Goal: Transaction & Acquisition: Purchase product/service

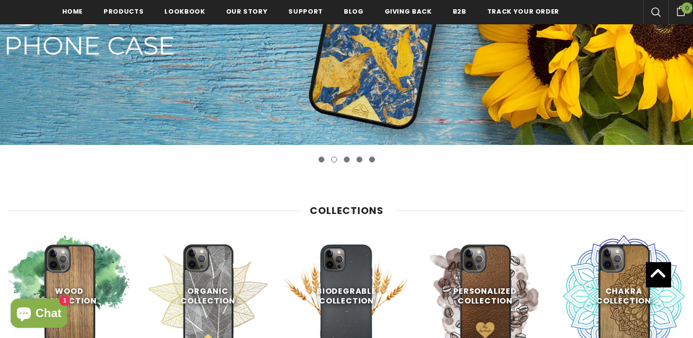
scroll to position [443, 0]
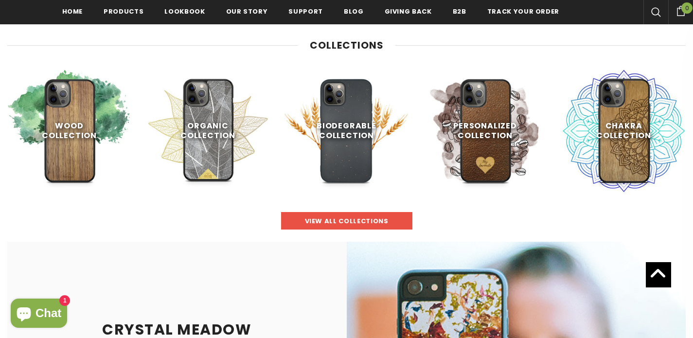
click at [365, 218] on span "view all collections" at bounding box center [347, 221] width 84 height 9
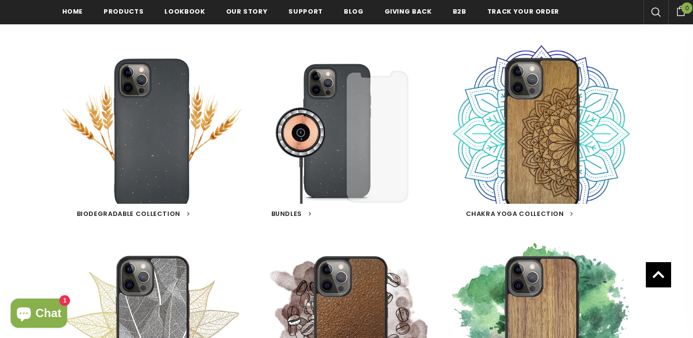
scroll to position [295, 0]
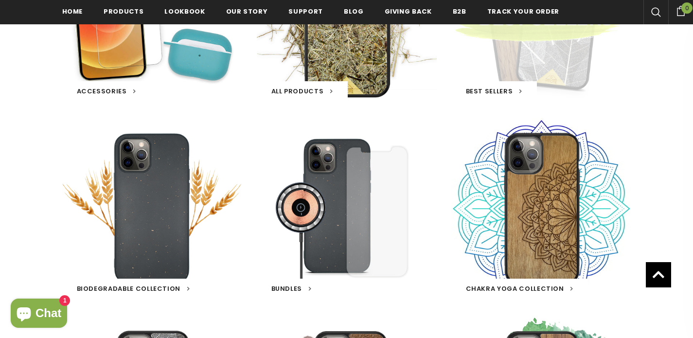
click at [479, 95] on span "Best Sellers" at bounding box center [489, 91] width 47 height 9
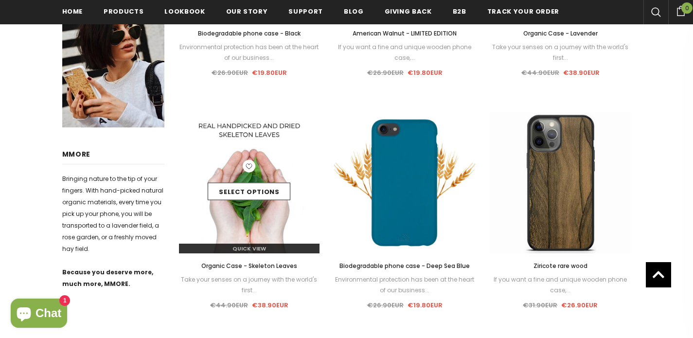
scroll to position [383, 0]
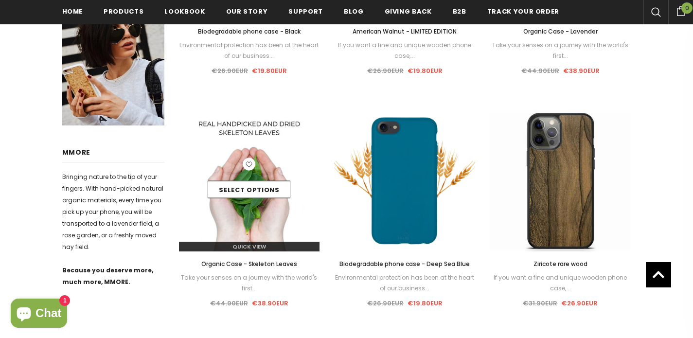
click at [239, 202] on div "Select options" at bounding box center [249, 181] width 141 height 46
click at [247, 229] on img at bounding box center [249, 180] width 141 height 141
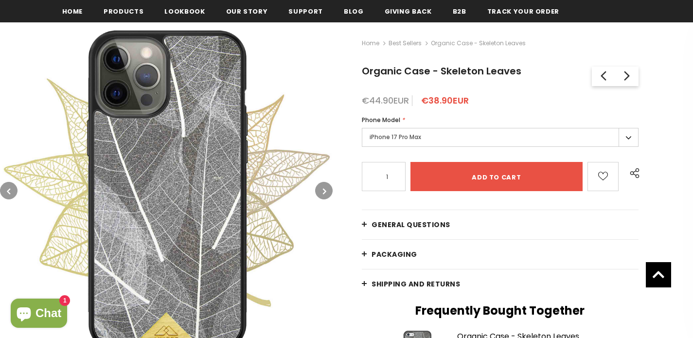
scroll to position [133, 0]
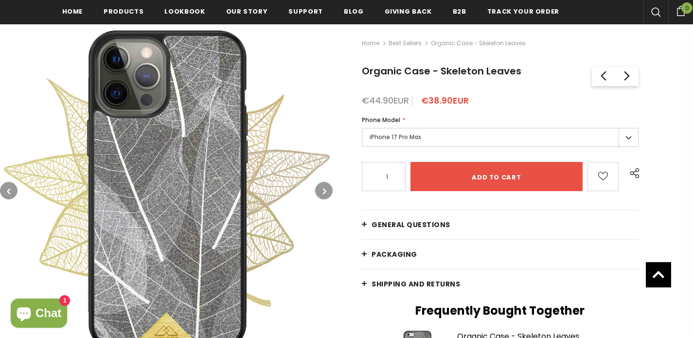
click at [226, 207] on img at bounding box center [166, 190] width 333 height 333
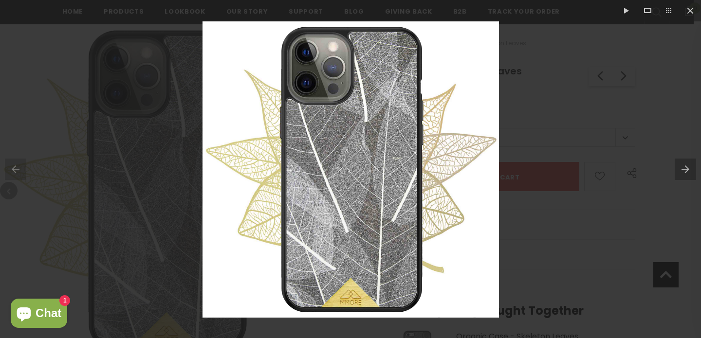
click at [677, 167] on button at bounding box center [688, 169] width 26 height 49
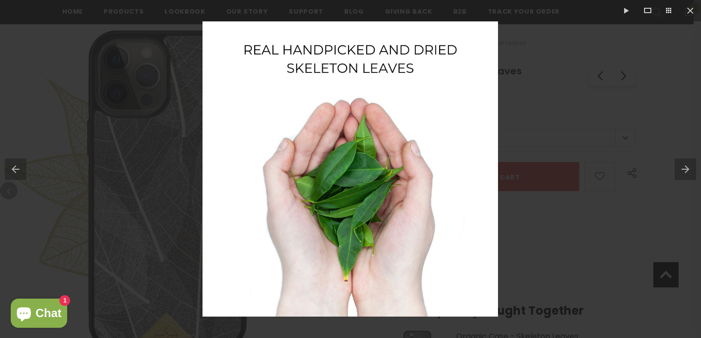
click at [681, 167] on button at bounding box center [688, 169] width 26 height 49
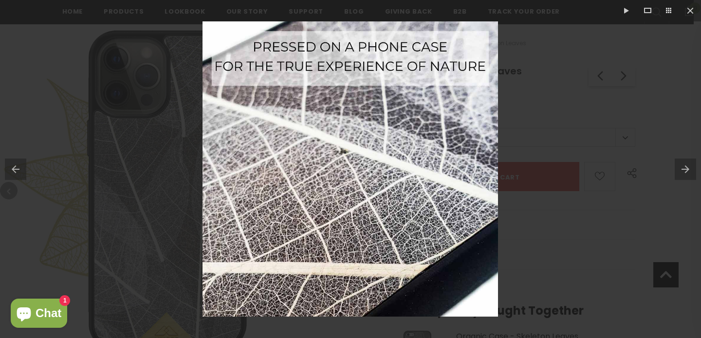
click at [681, 167] on button at bounding box center [688, 169] width 26 height 49
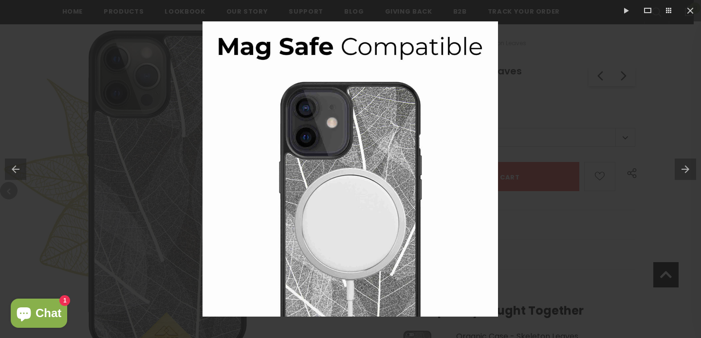
click at [681, 167] on button at bounding box center [688, 169] width 26 height 49
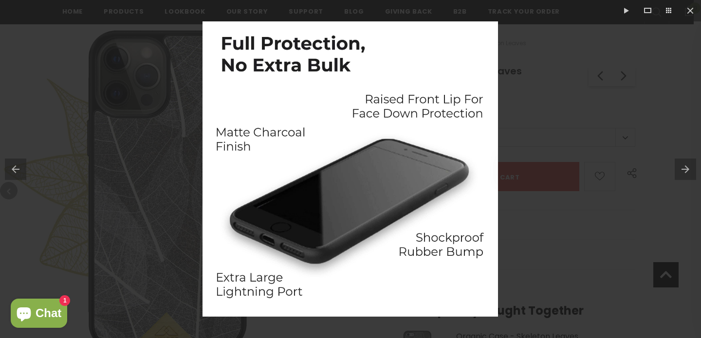
click at [681, 167] on button at bounding box center [688, 169] width 26 height 49
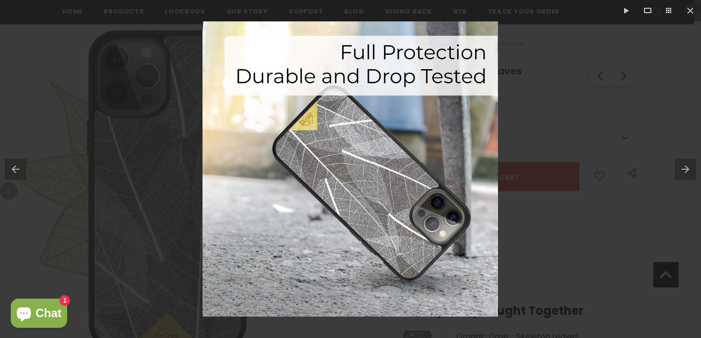
click at [681, 167] on button at bounding box center [688, 169] width 26 height 49
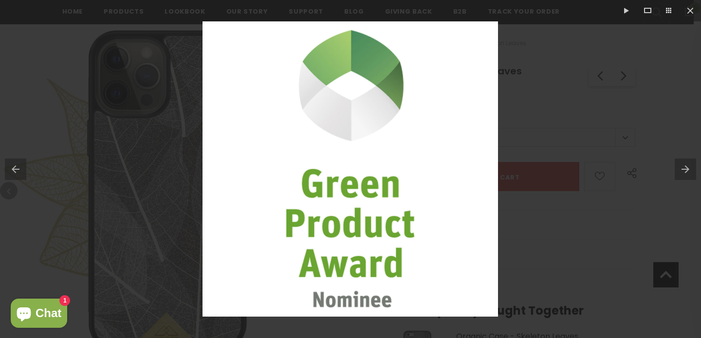
click at [681, 167] on button at bounding box center [688, 169] width 26 height 49
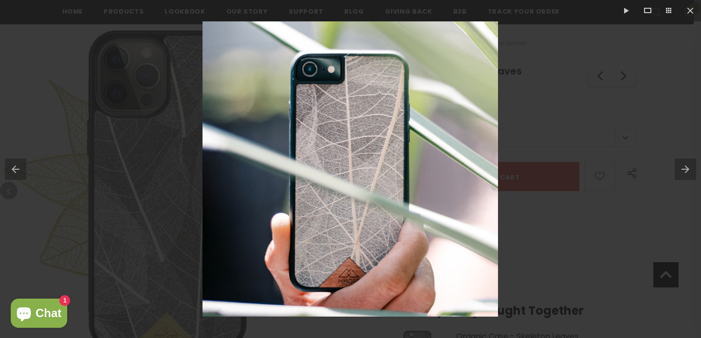
click at [681, 167] on button at bounding box center [688, 169] width 26 height 49
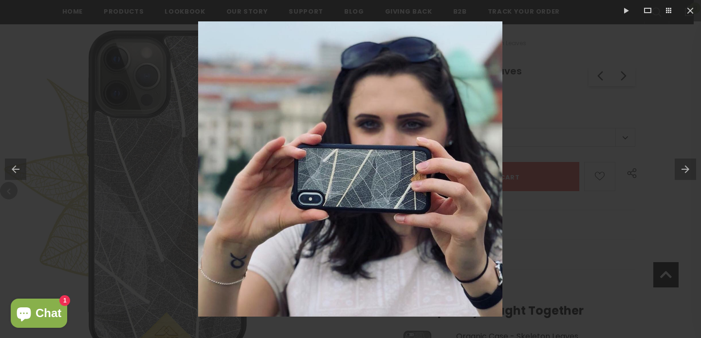
click at [681, 167] on button at bounding box center [688, 169] width 26 height 49
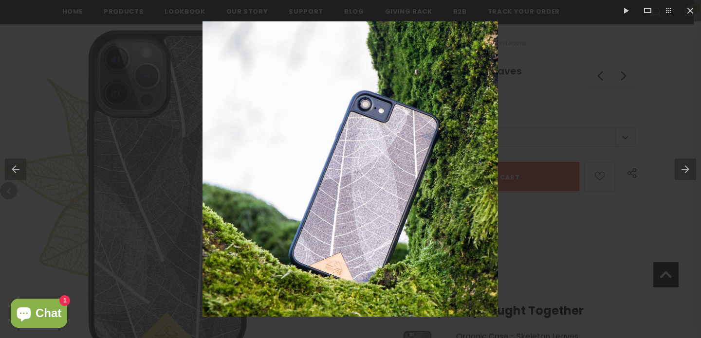
click at [681, 167] on button at bounding box center [688, 169] width 26 height 49
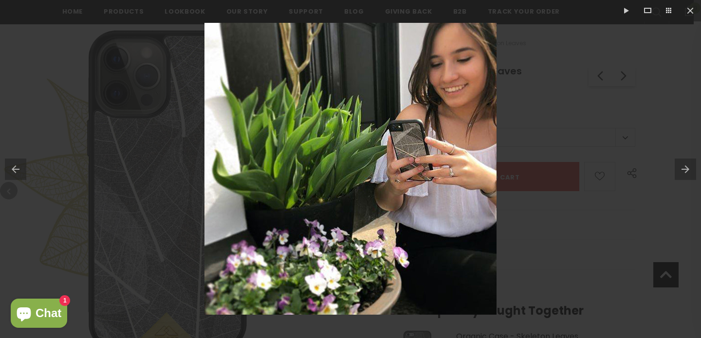
click at [681, 167] on button at bounding box center [688, 169] width 26 height 49
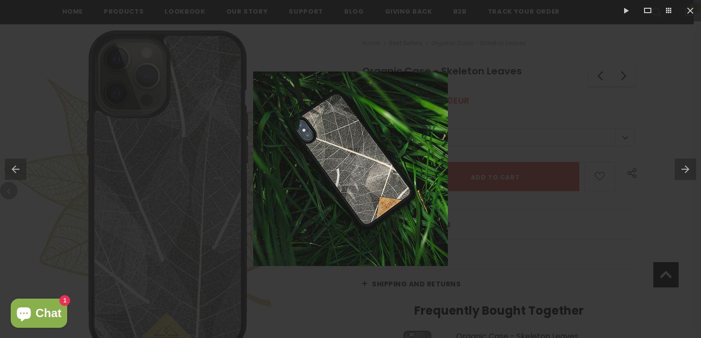
click at [682, 168] on button at bounding box center [688, 169] width 26 height 49
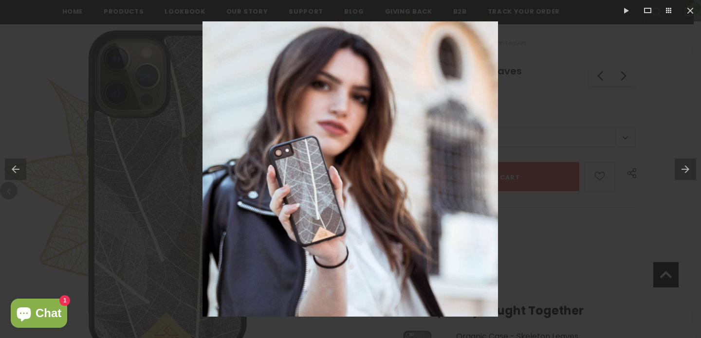
click at [682, 168] on button at bounding box center [688, 169] width 26 height 49
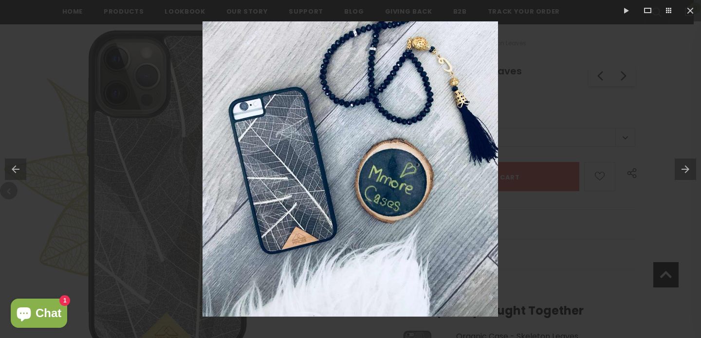
click at [682, 168] on button at bounding box center [688, 169] width 26 height 49
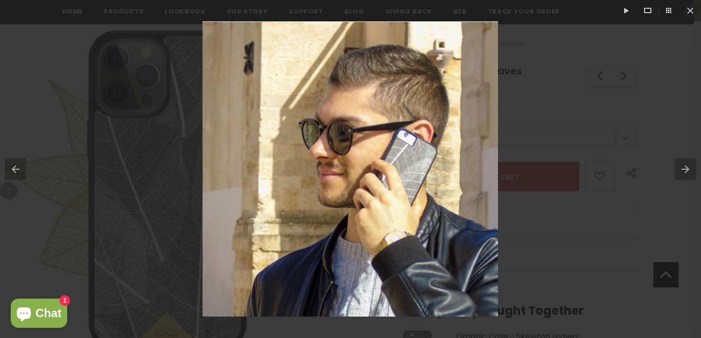
click at [682, 168] on button at bounding box center [688, 169] width 26 height 49
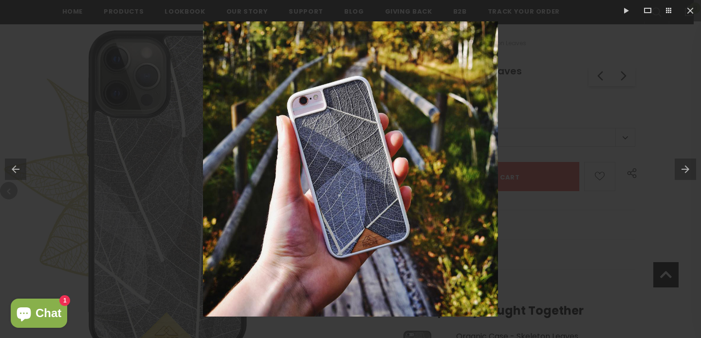
click at [686, 169] on button at bounding box center [688, 169] width 26 height 49
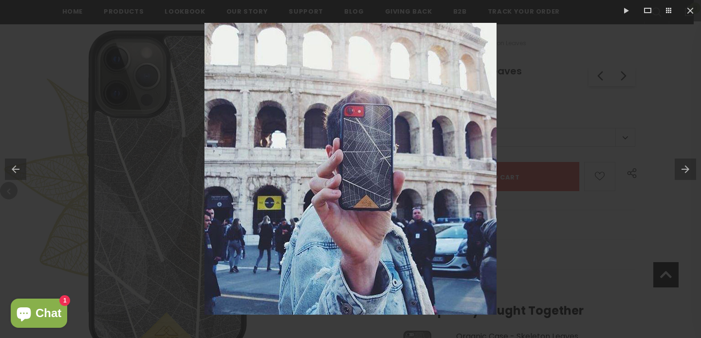
click at [686, 169] on button at bounding box center [688, 169] width 26 height 49
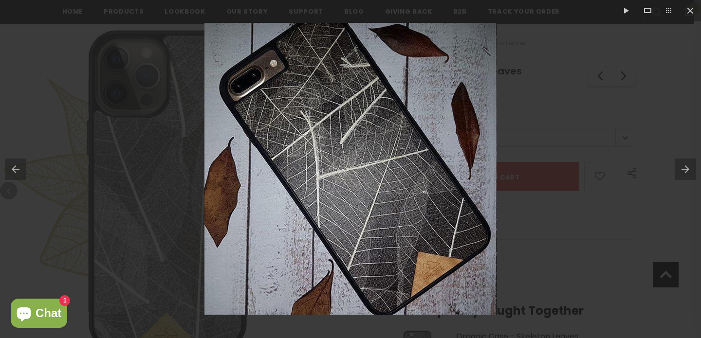
click at [686, 169] on button at bounding box center [688, 169] width 26 height 49
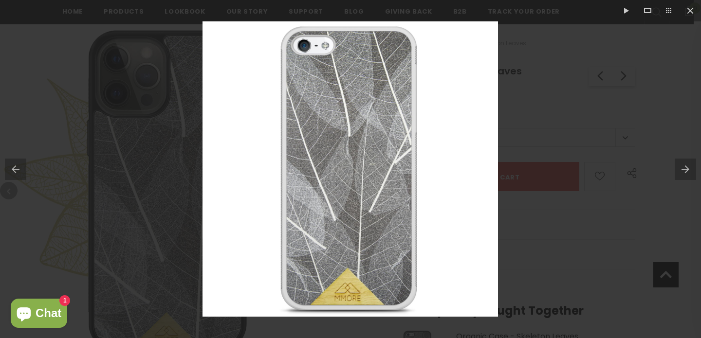
click at [686, 169] on button at bounding box center [688, 169] width 26 height 49
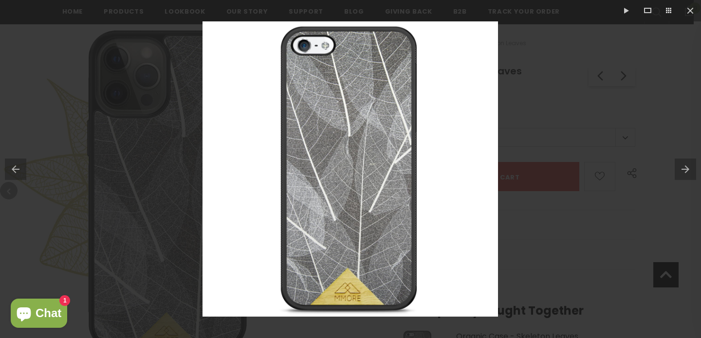
click at [686, 169] on button at bounding box center [688, 169] width 26 height 49
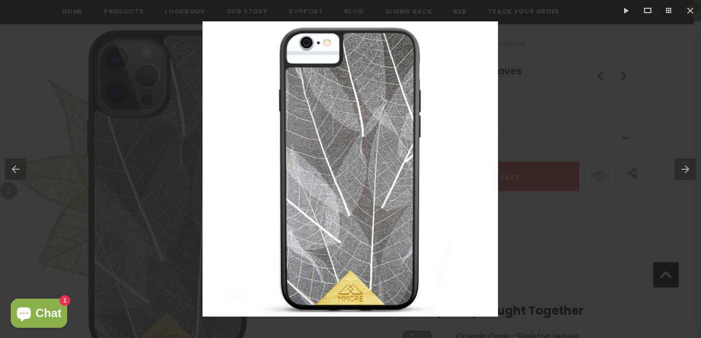
click at [686, 169] on button at bounding box center [688, 169] width 26 height 49
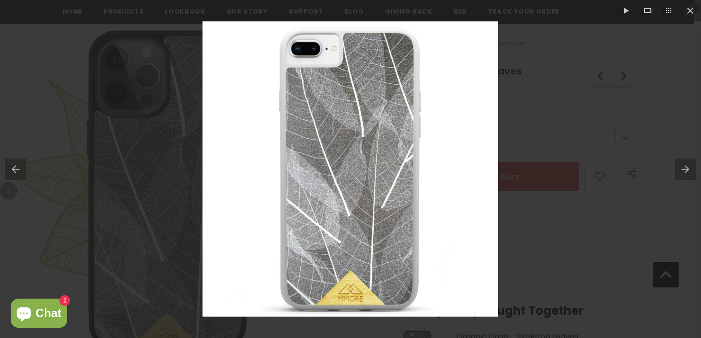
click at [686, 169] on button at bounding box center [688, 169] width 26 height 49
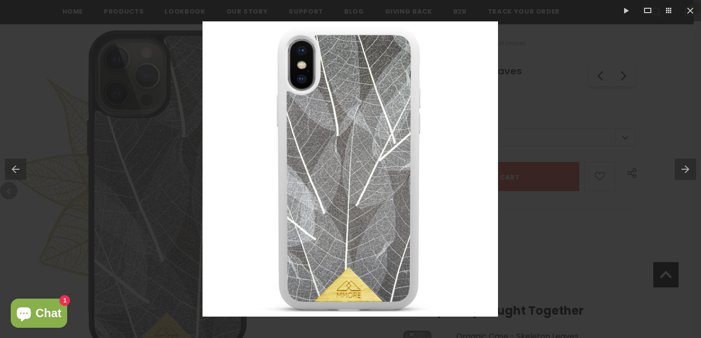
click at [686, 169] on button at bounding box center [688, 169] width 26 height 49
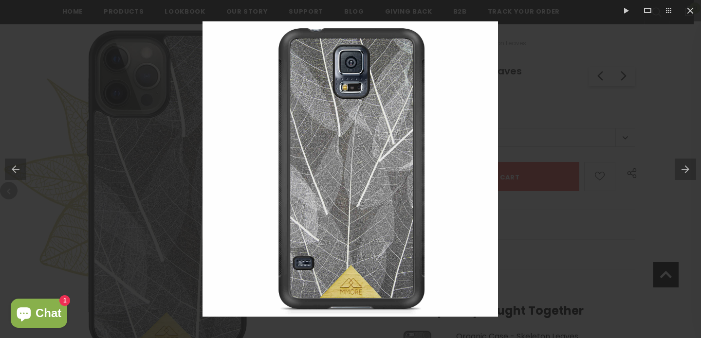
click at [686, 169] on button at bounding box center [688, 169] width 26 height 49
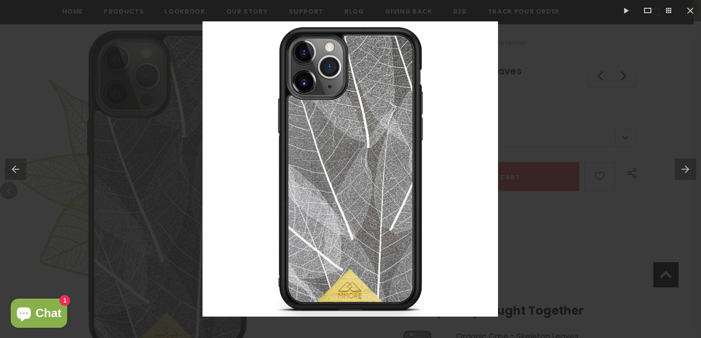
click at [686, 169] on button at bounding box center [688, 169] width 26 height 49
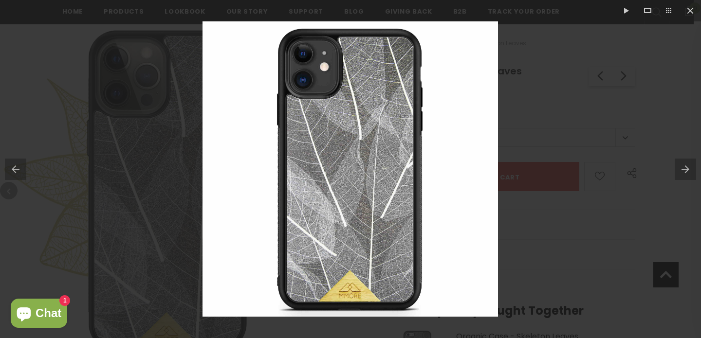
click at [686, 169] on button at bounding box center [688, 169] width 26 height 49
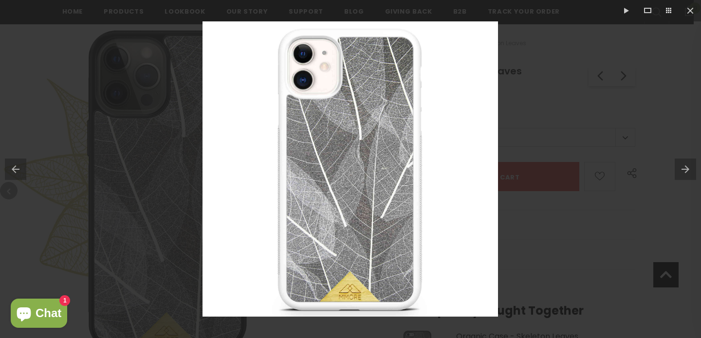
click at [686, 169] on button at bounding box center [688, 169] width 26 height 49
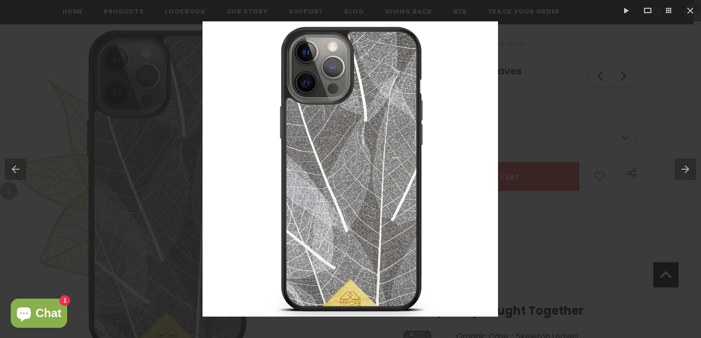
click at [686, 169] on button at bounding box center [688, 169] width 26 height 49
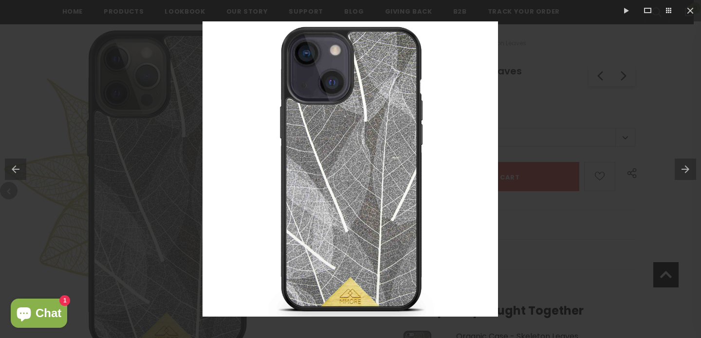
click at [686, 169] on button at bounding box center [688, 169] width 26 height 49
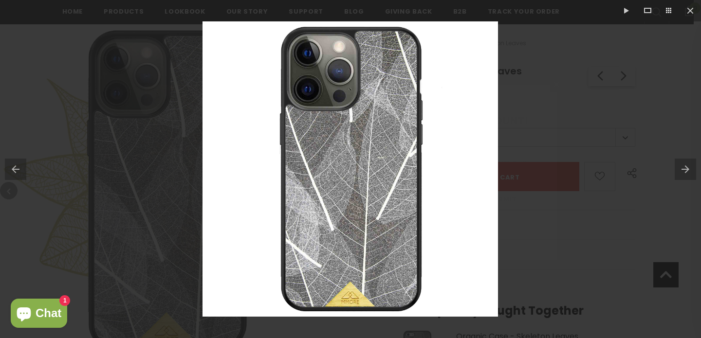
click at [686, 169] on button at bounding box center [688, 169] width 26 height 49
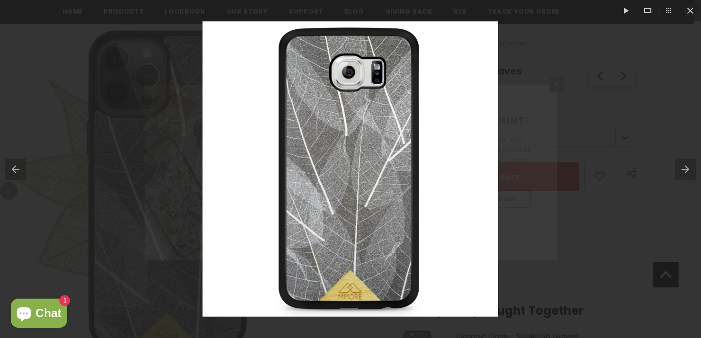
click at [686, 169] on button at bounding box center [688, 169] width 26 height 49
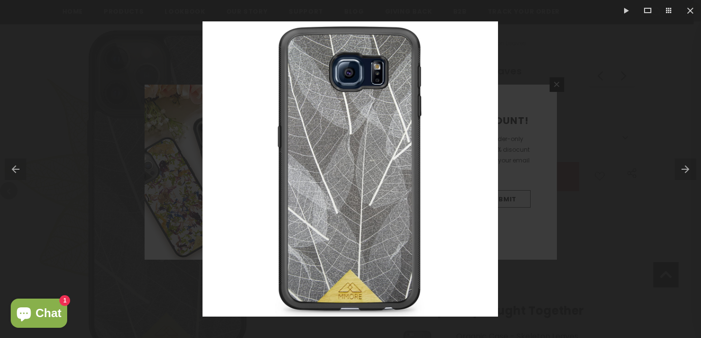
click at [19, 168] on button at bounding box center [13, 169] width 26 height 49
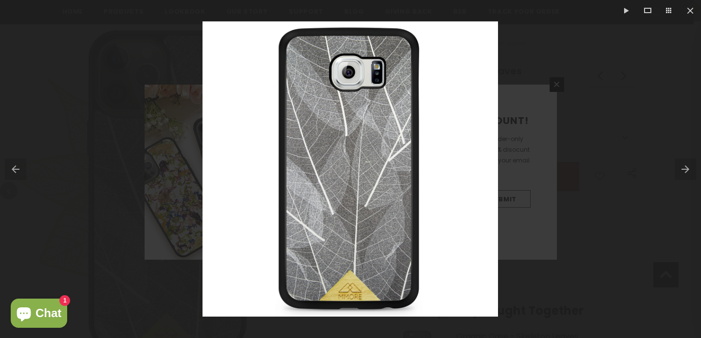
click at [18, 168] on button at bounding box center [13, 169] width 26 height 49
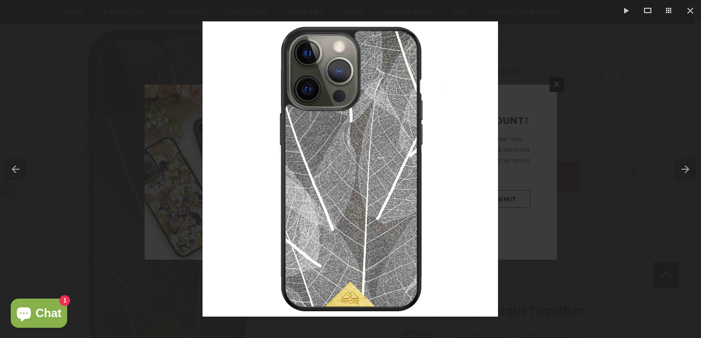
click at [25, 171] on button at bounding box center [13, 169] width 26 height 49
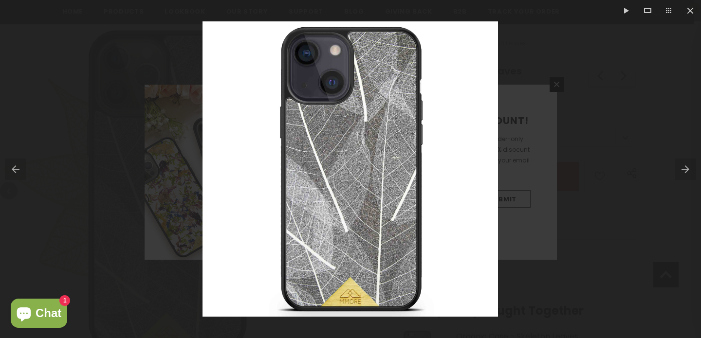
click at [23, 171] on button at bounding box center [13, 169] width 26 height 49
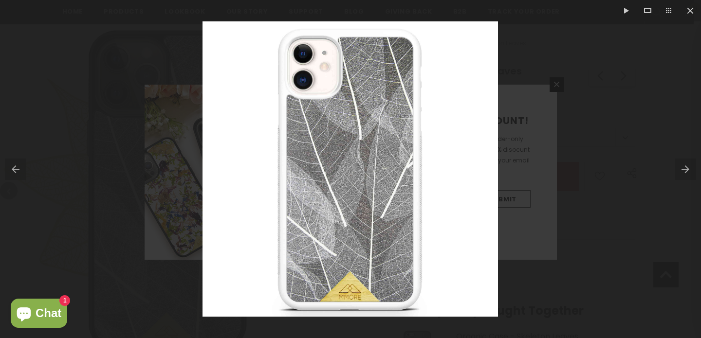
click at [23, 171] on button at bounding box center [13, 169] width 26 height 49
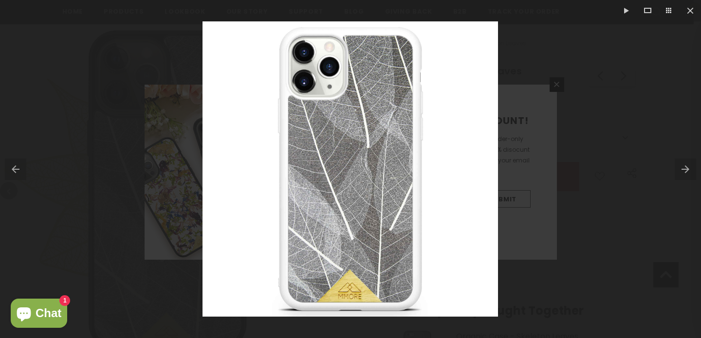
click at [23, 171] on button at bounding box center [13, 169] width 26 height 49
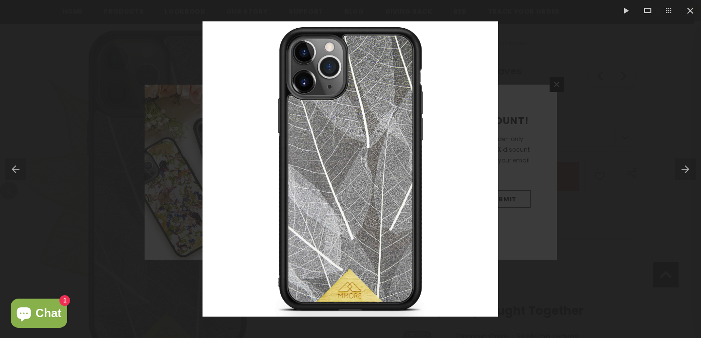
click at [23, 170] on button at bounding box center [13, 169] width 26 height 49
click at [23, 169] on button at bounding box center [13, 169] width 26 height 49
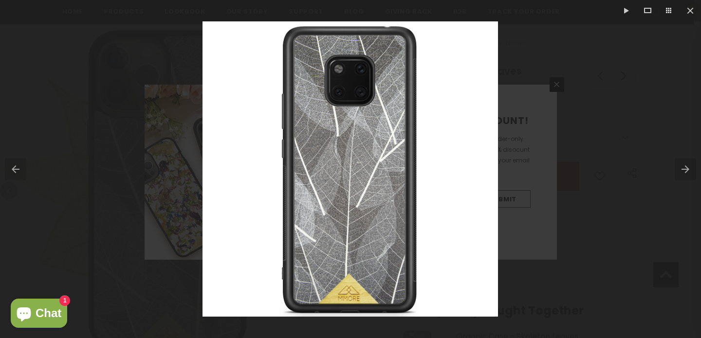
click at [23, 169] on button at bounding box center [13, 169] width 26 height 49
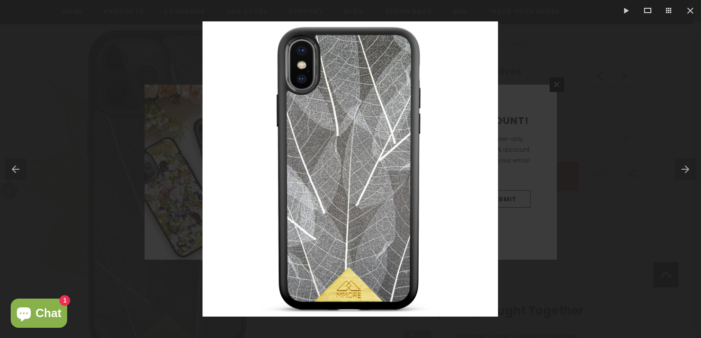
click at [23, 169] on button at bounding box center [13, 169] width 26 height 49
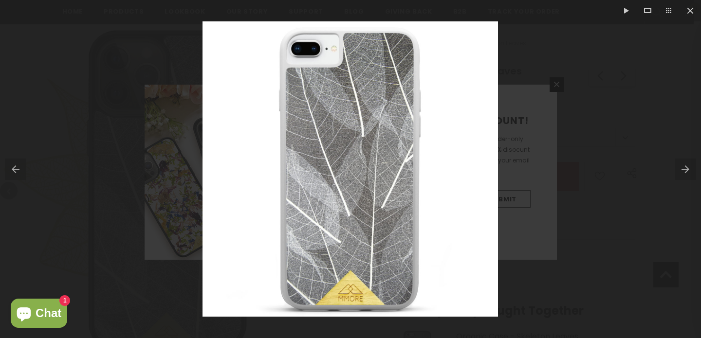
click at [23, 169] on button at bounding box center [13, 169] width 26 height 49
click at [23, 168] on button at bounding box center [13, 169] width 26 height 49
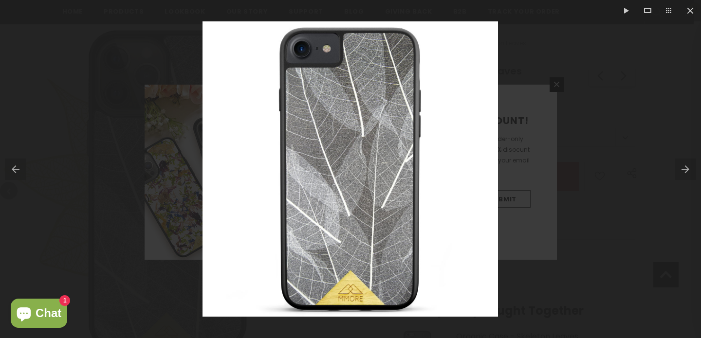
click at [23, 168] on button at bounding box center [13, 169] width 26 height 49
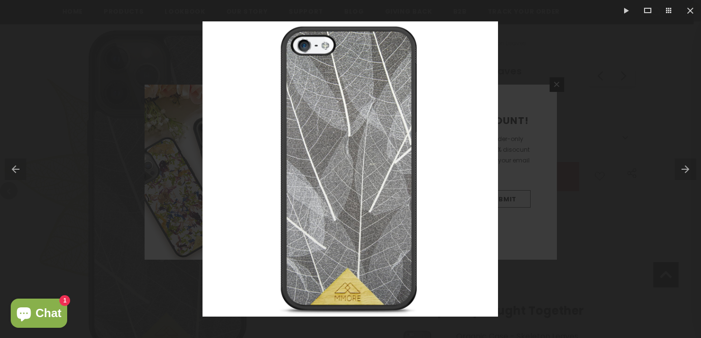
click at [23, 168] on button at bounding box center [13, 169] width 26 height 49
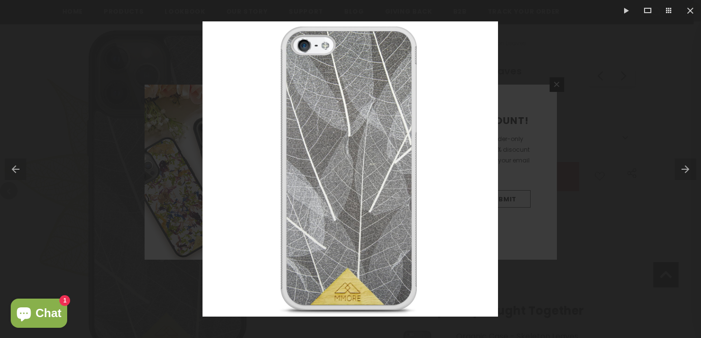
click at [23, 168] on button at bounding box center [13, 169] width 26 height 49
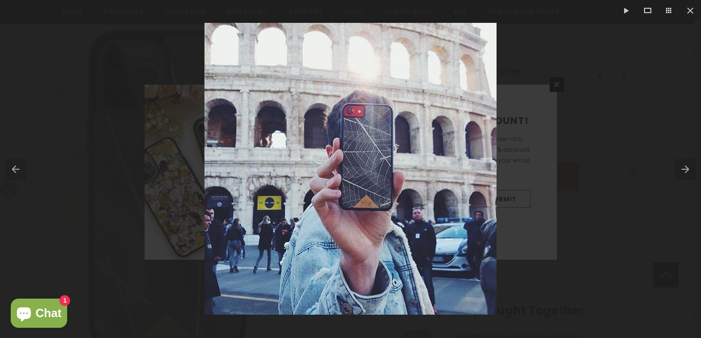
click at [23, 168] on button at bounding box center [13, 169] width 26 height 49
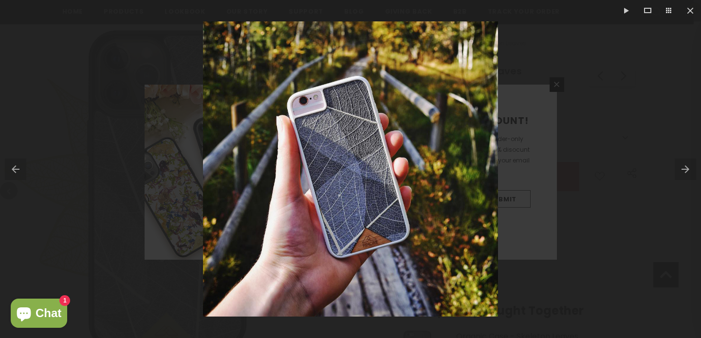
click at [23, 168] on button at bounding box center [13, 169] width 26 height 49
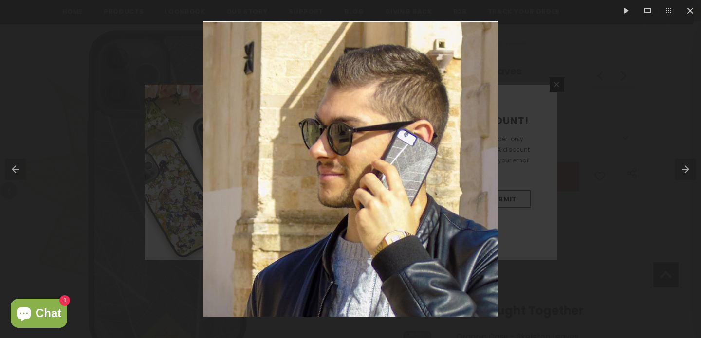
click at [686, 166] on button at bounding box center [688, 169] width 26 height 49
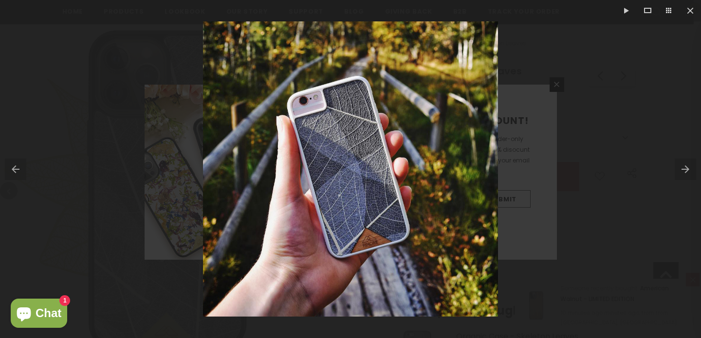
click at [688, 165] on button at bounding box center [688, 169] width 26 height 49
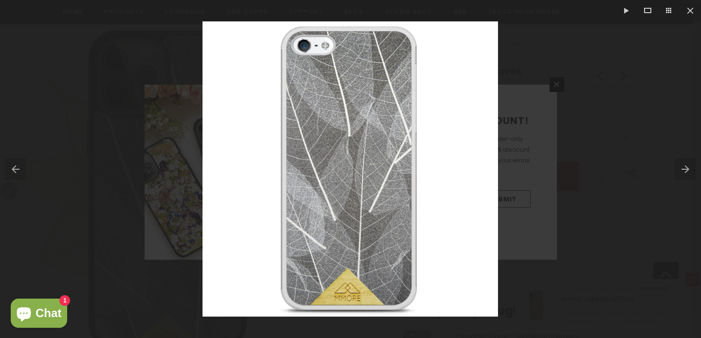
click at [688, 165] on button at bounding box center [688, 169] width 26 height 49
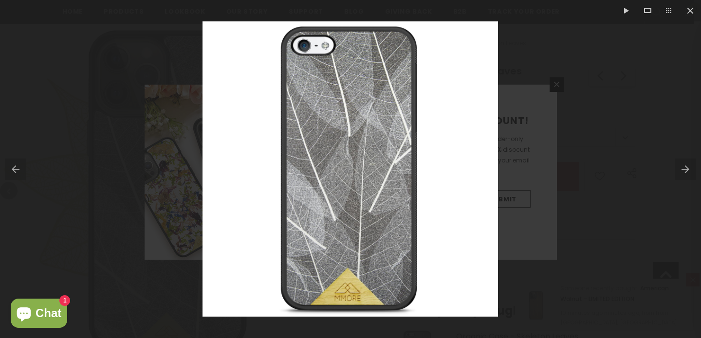
click at [688, 165] on button at bounding box center [688, 169] width 26 height 49
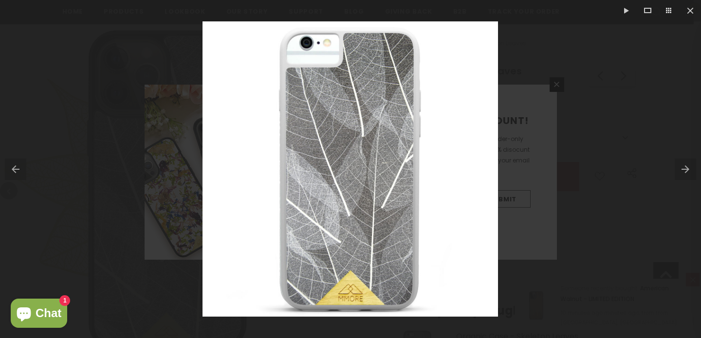
click at [688, 165] on button at bounding box center [688, 169] width 26 height 49
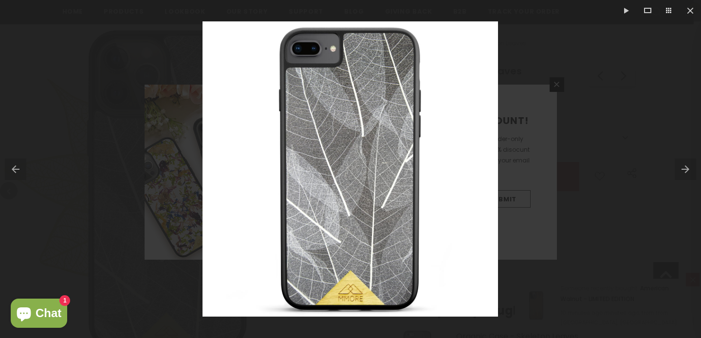
click at [688, 165] on button at bounding box center [688, 169] width 26 height 49
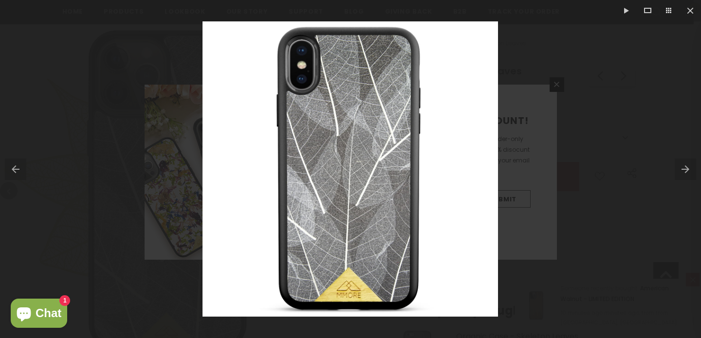
click at [688, 165] on button at bounding box center [688, 169] width 26 height 49
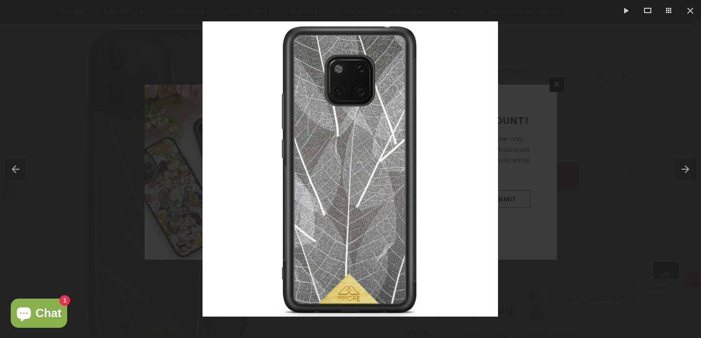
click at [688, 165] on button at bounding box center [688, 169] width 26 height 49
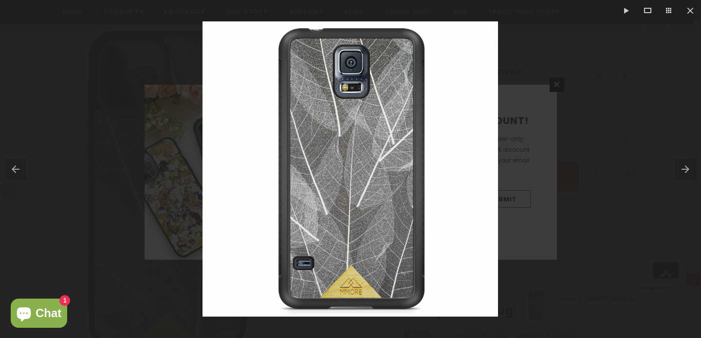
click at [688, 165] on button at bounding box center [688, 169] width 26 height 49
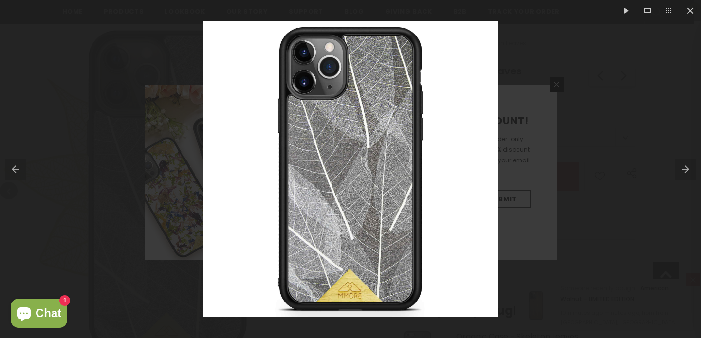
click at [688, 165] on button at bounding box center [688, 169] width 26 height 49
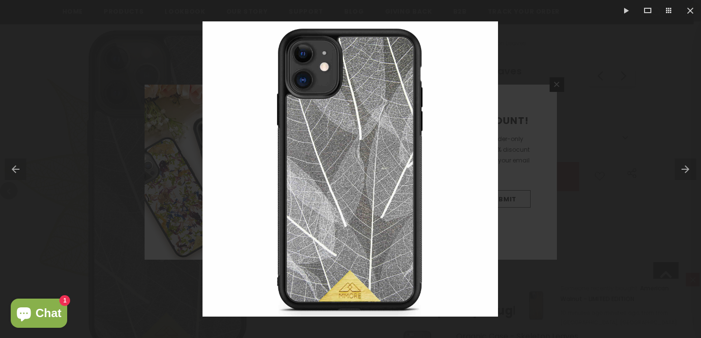
click at [688, 165] on button at bounding box center [688, 169] width 26 height 49
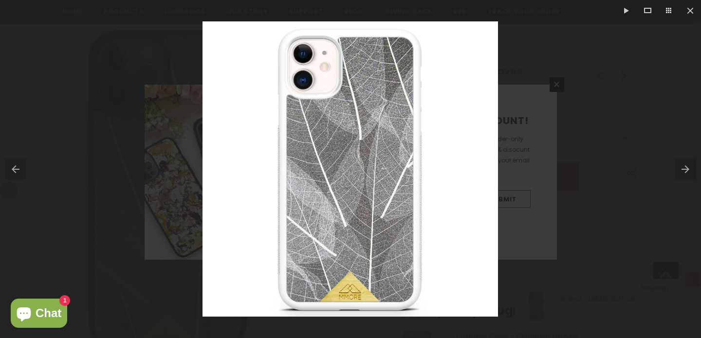
click at [688, 165] on button at bounding box center [688, 169] width 26 height 49
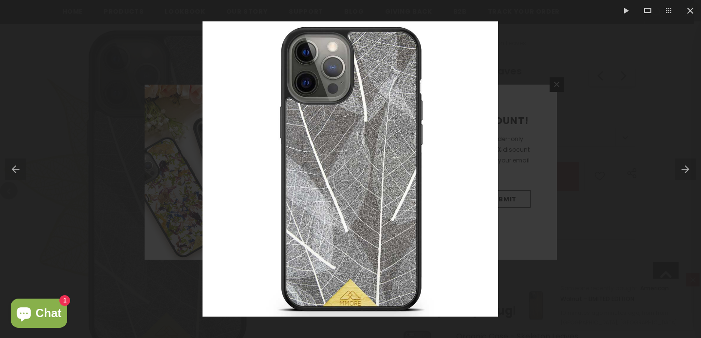
click at [688, 165] on button at bounding box center [688, 169] width 26 height 49
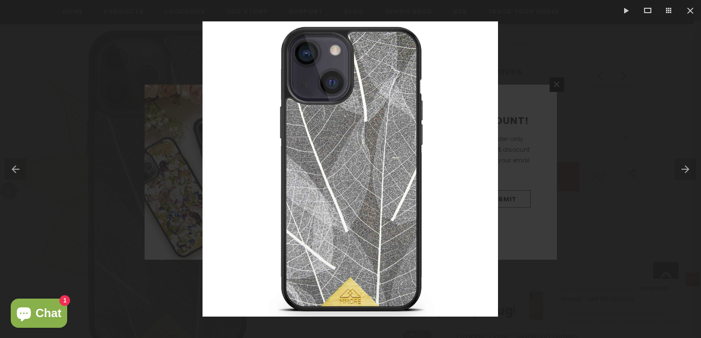
click at [688, 165] on button at bounding box center [688, 169] width 26 height 49
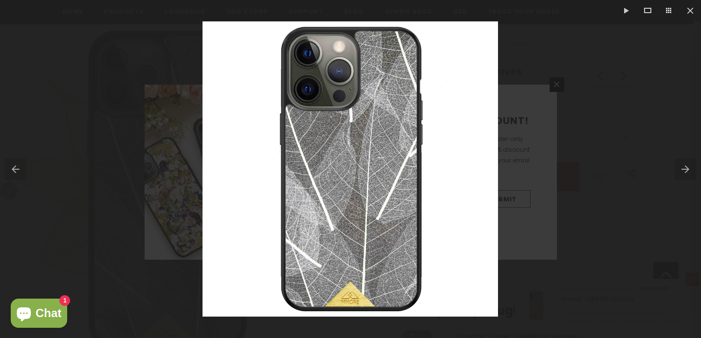
click at [688, 165] on button at bounding box center [688, 169] width 26 height 49
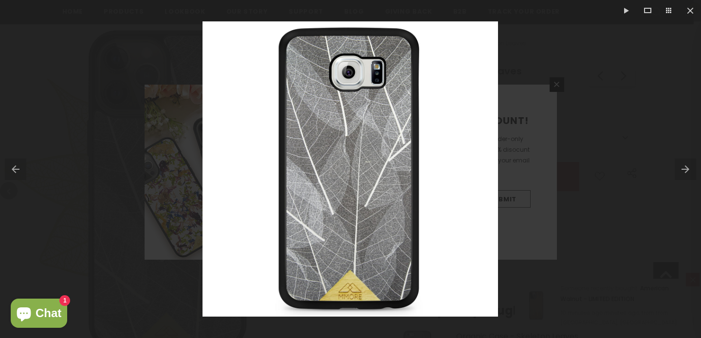
click at [688, 165] on button at bounding box center [688, 169] width 26 height 49
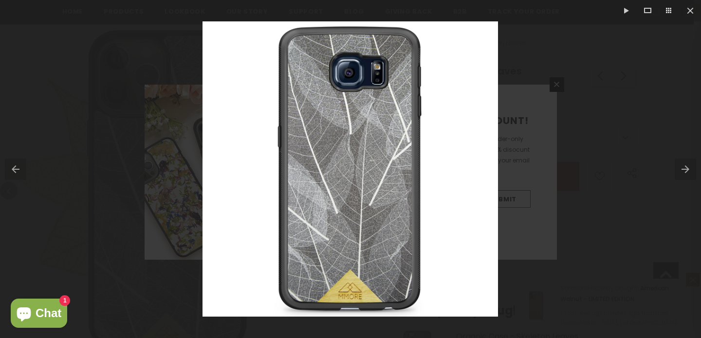
click at [17, 171] on button at bounding box center [13, 169] width 26 height 49
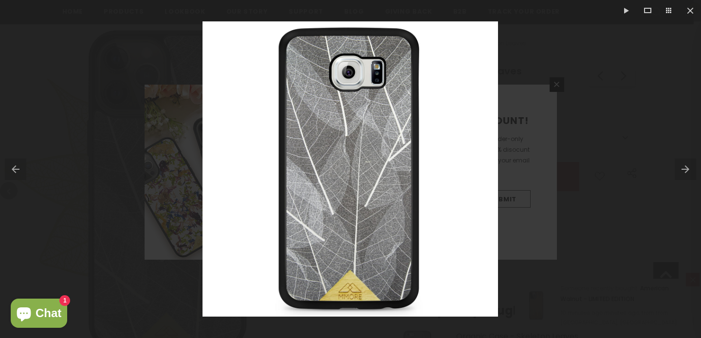
click at [17, 170] on button at bounding box center [13, 169] width 26 height 49
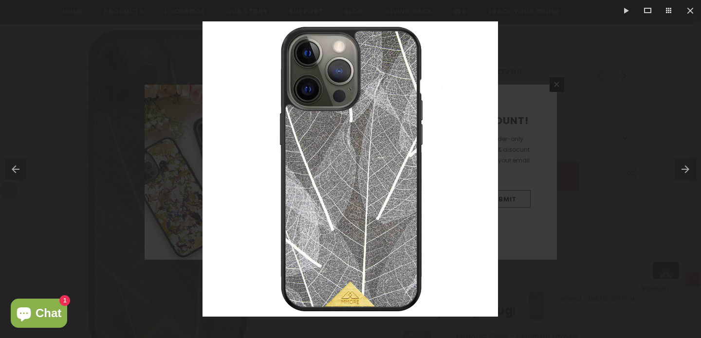
click at [538, 117] on div at bounding box center [350, 169] width 701 height 338
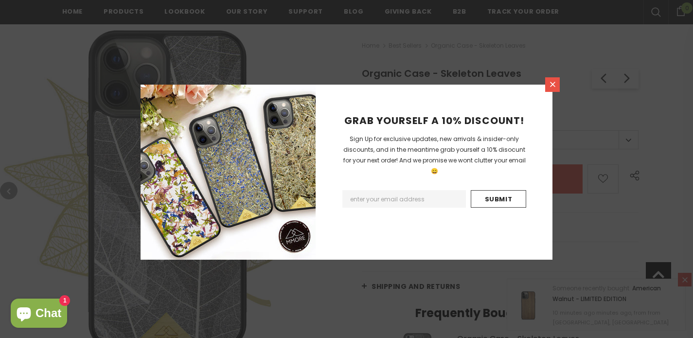
click at [555, 87] on icon at bounding box center [553, 84] width 8 height 8
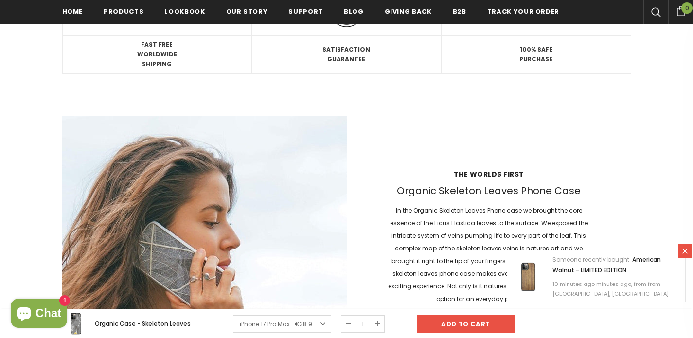
scroll to position [1041, 0]
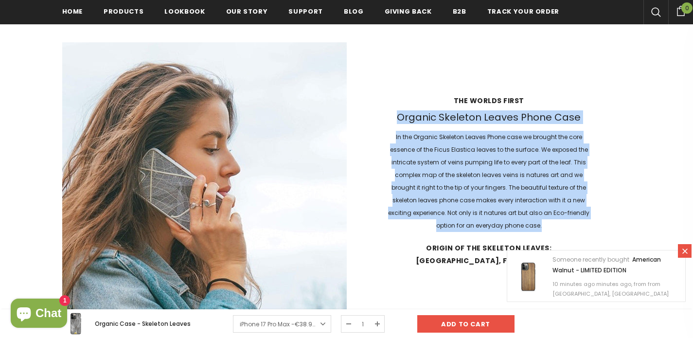
drag, startPoint x: 400, startPoint y: 116, endPoint x: 597, endPoint y: 224, distance: 225.2
click at [597, 224] on div "The worlds first Organic Skeleton Leaves Phone Case In the Organic Skeleton Lea…" at bounding box center [489, 184] width 285 height 197
copy div "Organic Skeleton Leaves Phone Case In the Organic Skeleton Leaves Phone case we…"
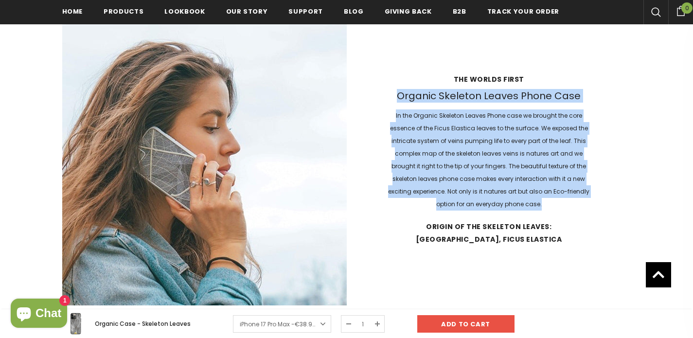
scroll to position [1116, 0]
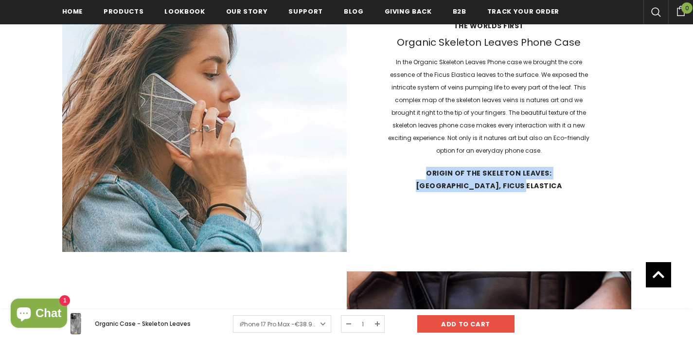
drag, startPoint x: 398, startPoint y: 172, endPoint x: 577, endPoint y: 193, distance: 180.8
click at [577, 193] on div "The worlds first Organic Skeleton Leaves Phone Case In the Organic Skeleton Lea…" at bounding box center [489, 109] width 285 height 197
copy strong "Origin of the Skeleton Leaves: [GEOGRAPHIC_DATA], Ficus elastica"
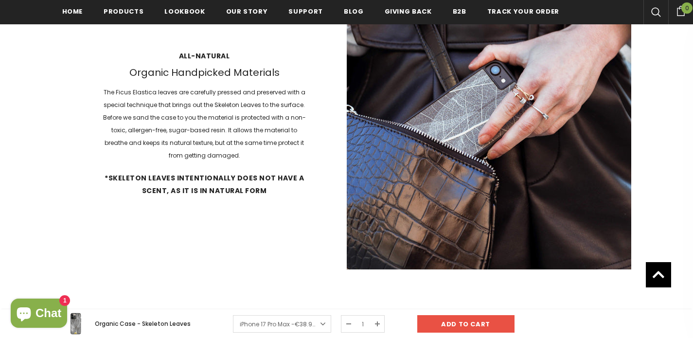
scroll to position [1392, 0]
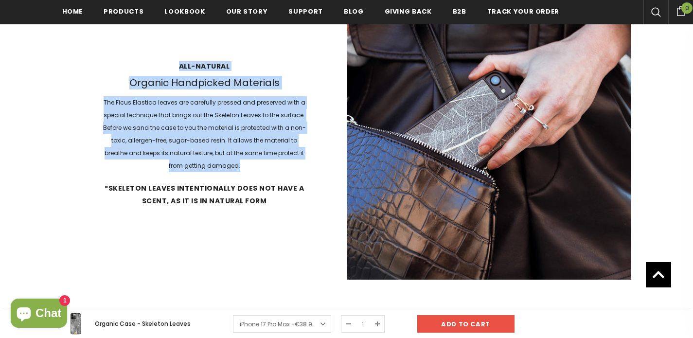
drag, startPoint x: 166, startPoint y: 65, endPoint x: 275, endPoint y: 163, distance: 145.8
click at [275, 163] on div "All-natural Organic Handpicked Materials The Ficus Elastica leaves are carefull…" at bounding box center [204, 137] width 285 height 171
click at [275, 161] on p "The Ficus Elastica leaves are carefully pressed and preserved with a special te…" at bounding box center [204, 134] width 205 height 76
drag, startPoint x: 175, startPoint y: 66, endPoint x: 258, endPoint y: 159, distance: 124.1
click at [258, 159] on div "All-natural Organic Handpicked Materials The Ficus Elastica leaves are carefull…" at bounding box center [204, 137] width 285 height 171
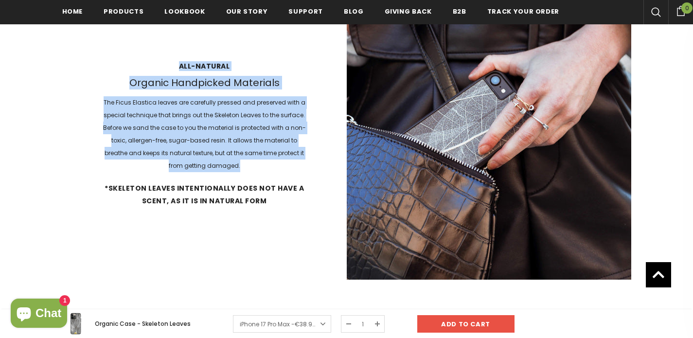
copy div "All-natural Organic Handpicked Materials The Ficus Elastica leaves are carefull…"
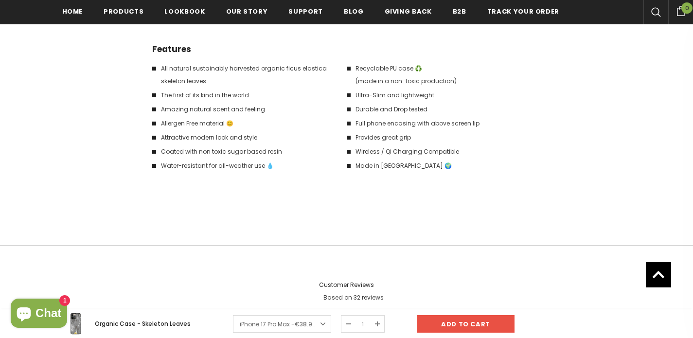
scroll to position [1629, 0]
